Goal: Information Seeking & Learning: Learn about a topic

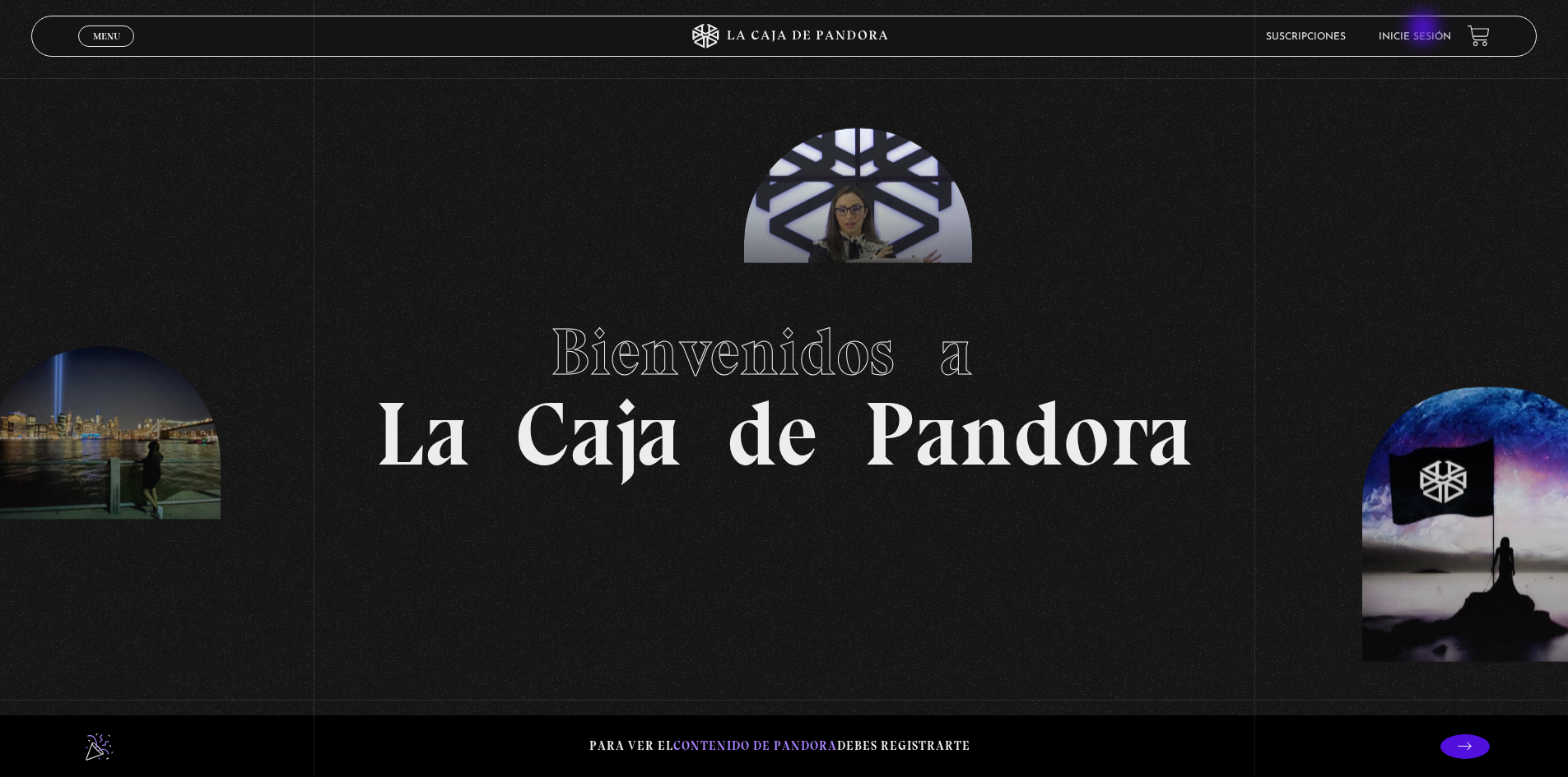
click at [1425, 30] on li "Inicie sesión" at bounding box center [1415, 36] width 73 height 26
click at [1432, 36] on link "Inicie sesión" at bounding box center [1415, 37] width 73 height 10
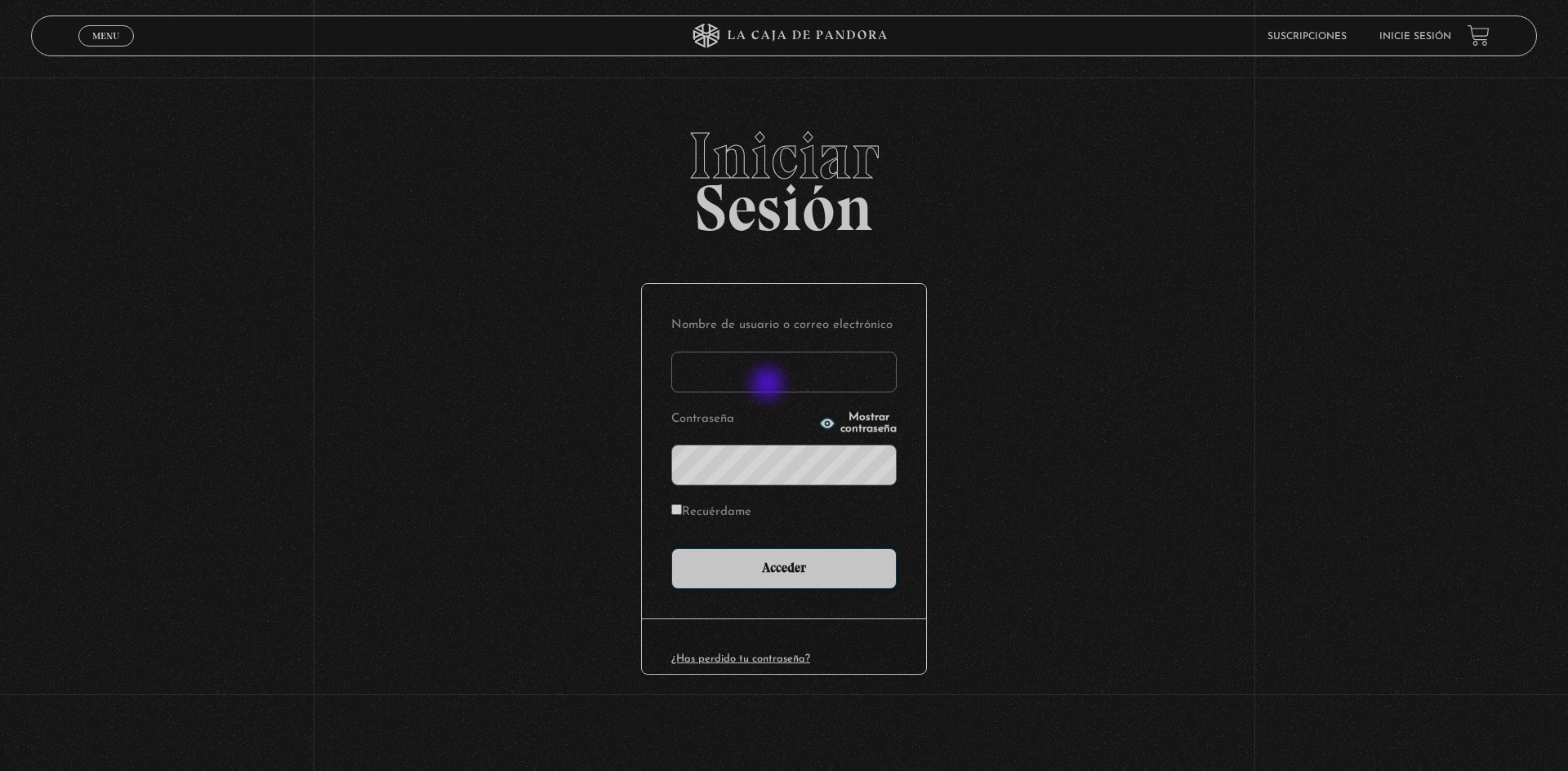
click at [769, 386] on input "Nombre de usuario o correo electrónico" at bounding box center [784, 372] width 226 height 41
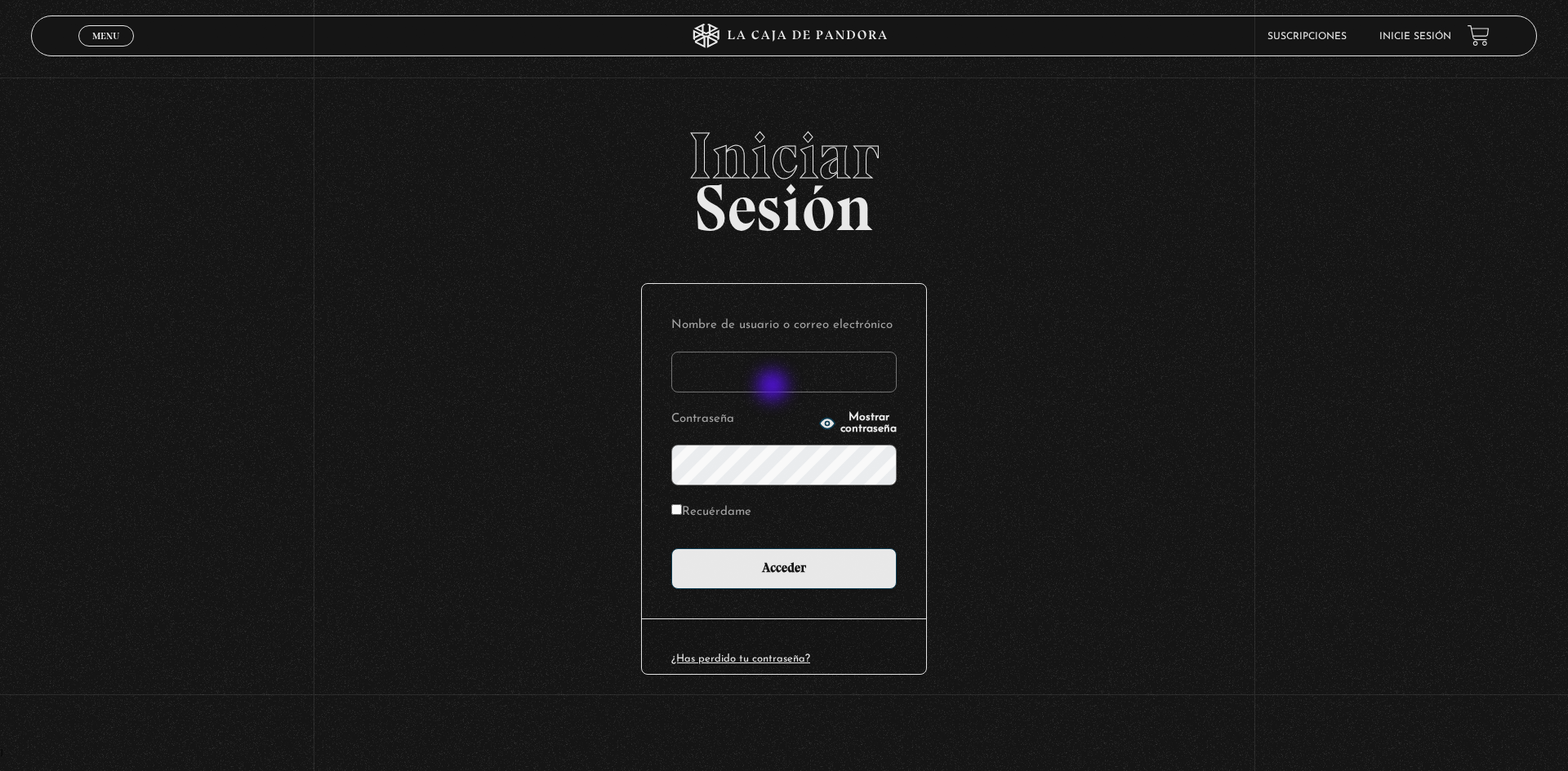
type input "Andy95"
click at [671, 549] on input "Acceder" at bounding box center [784, 569] width 226 height 41
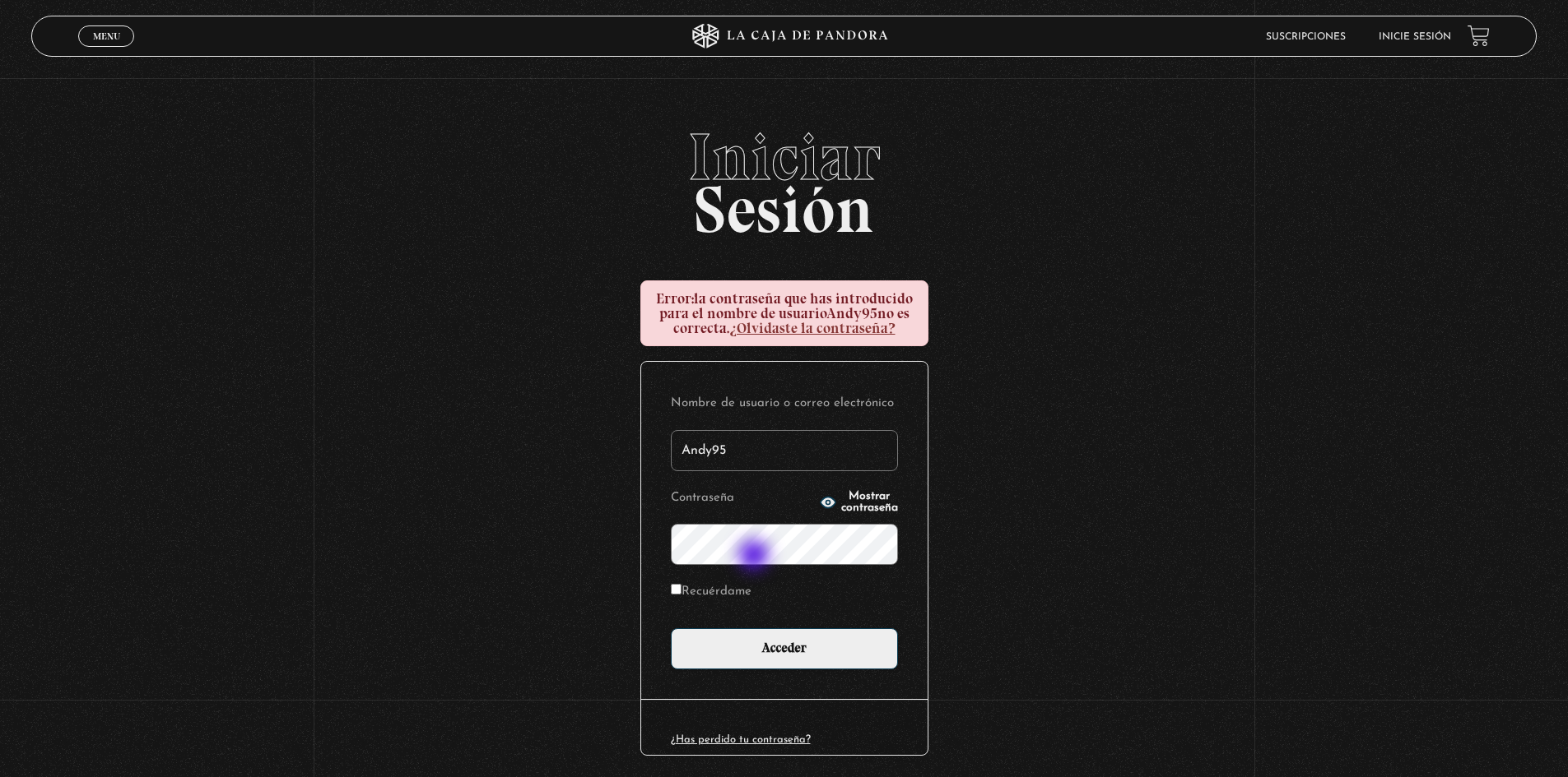
click at [671, 628] on input "Acceder" at bounding box center [784, 649] width 227 height 41
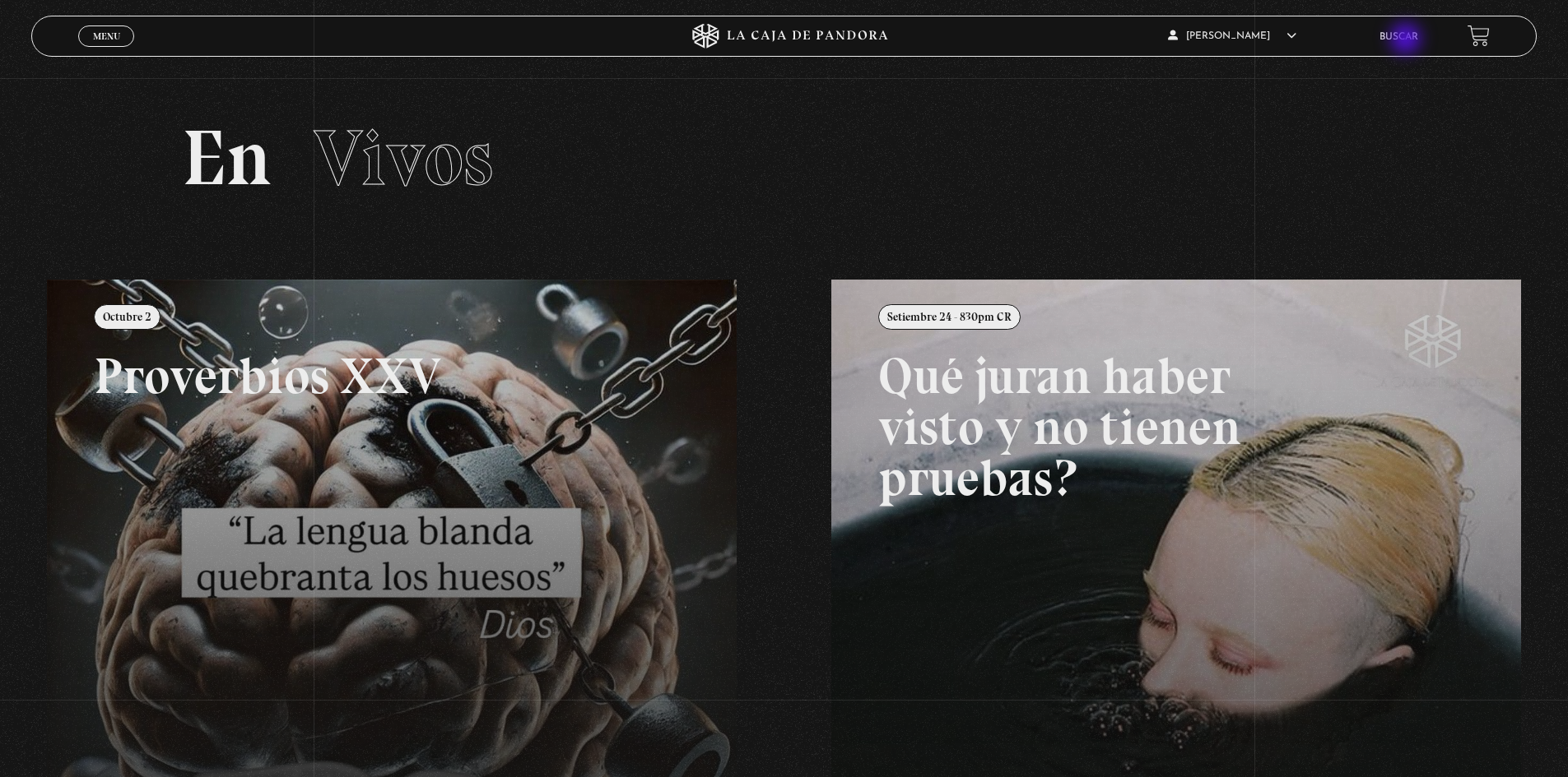
click at [1408, 41] on link "Buscar" at bounding box center [1398, 37] width 39 height 10
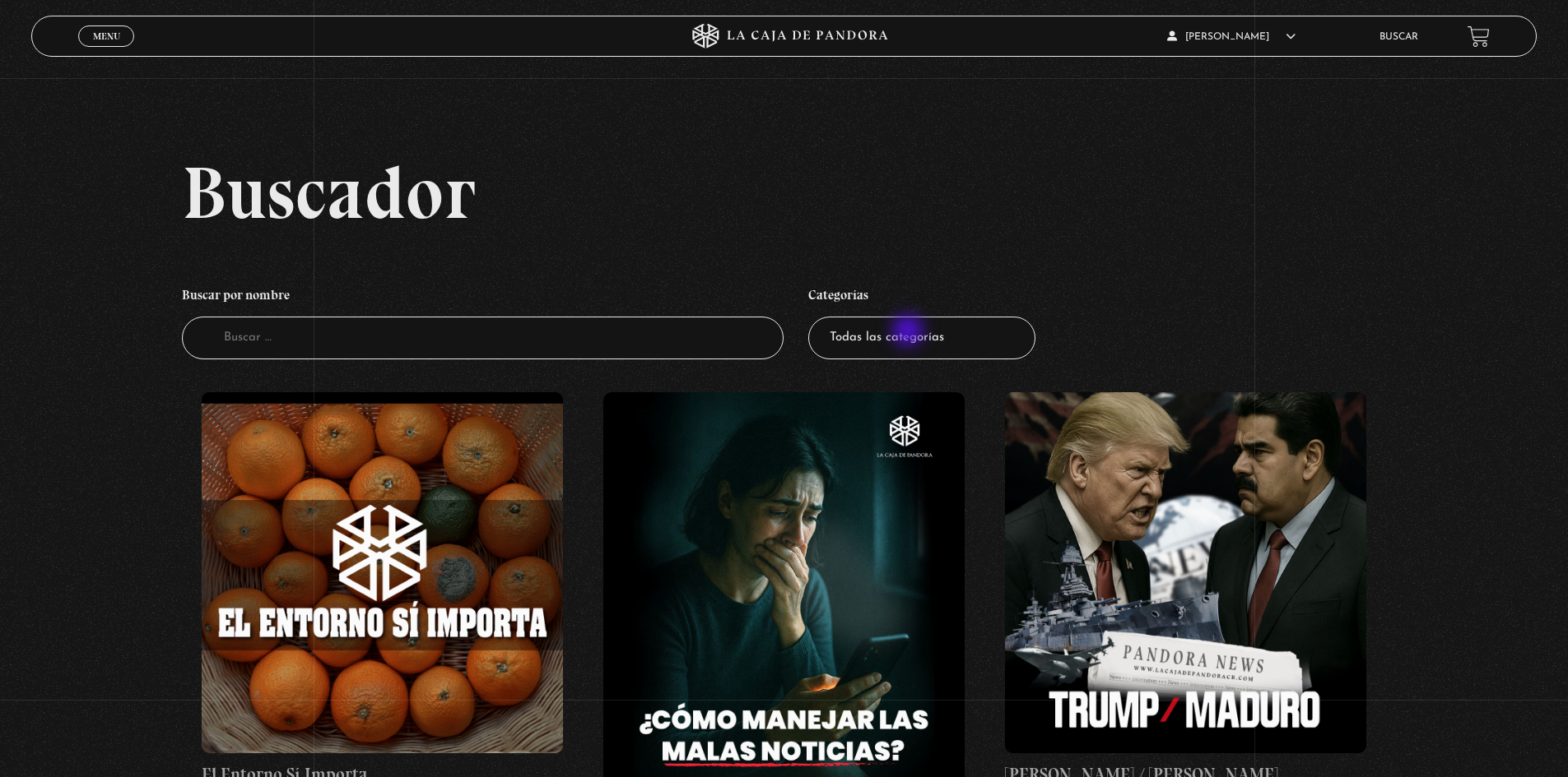
click at [910, 332] on select "Todas las categorías 11:11 Humanitario (1) Amo los [DATE] (4) Análisis de serie…" at bounding box center [921, 338] width 227 height 44
select select "centinelas"
click at [814, 317] on select "Todas las categorías 11:11 Humanitario (1) Amo los Lunes (4) Análisis de series…" at bounding box center [921, 338] width 227 height 44
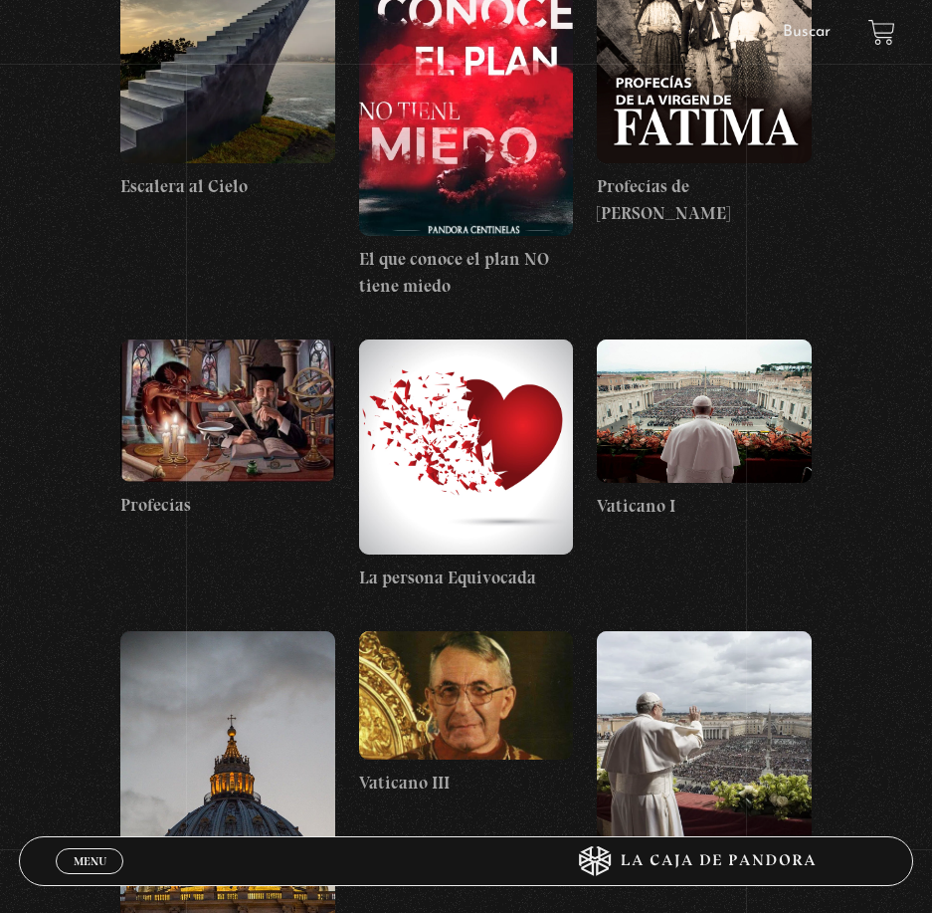
scroll to position [8061, 0]
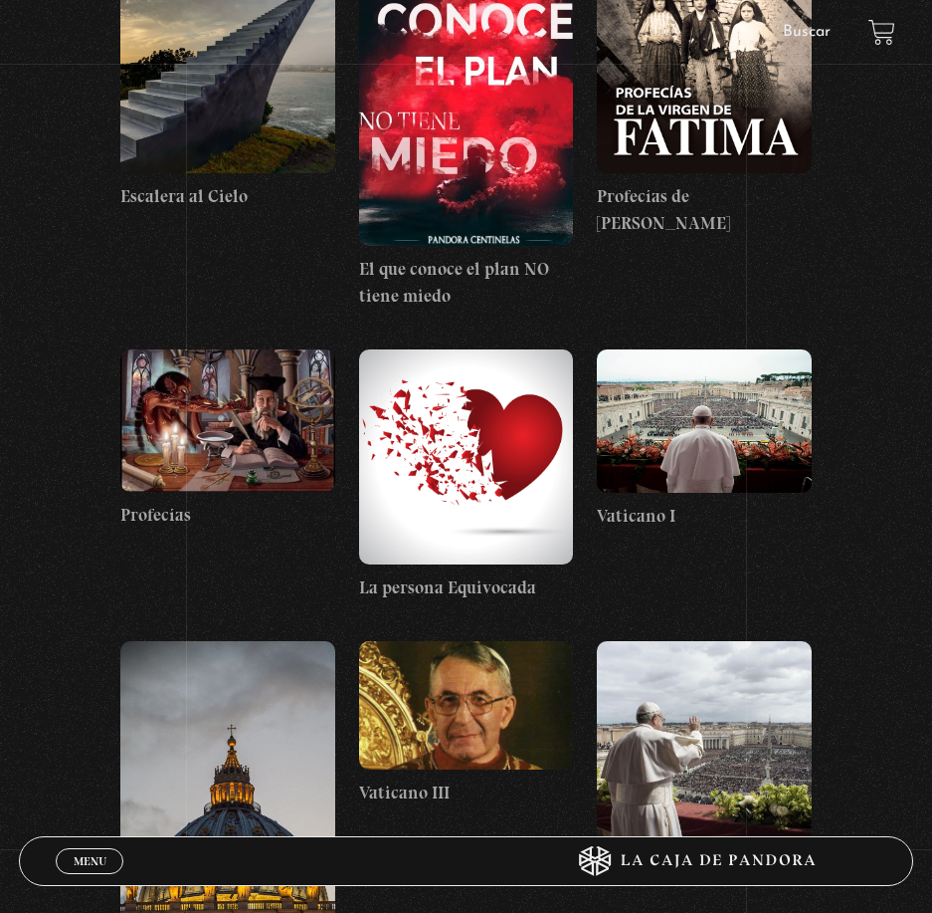
click at [224, 421] on figure at bounding box center [227, 419] width 215 height 141
